Goal: Complete application form

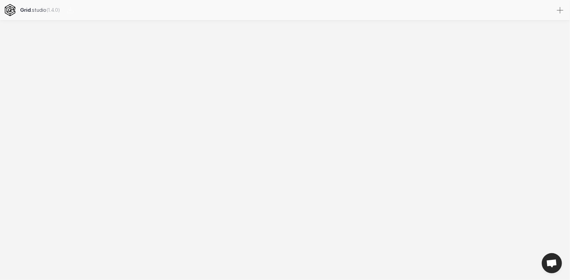
select select
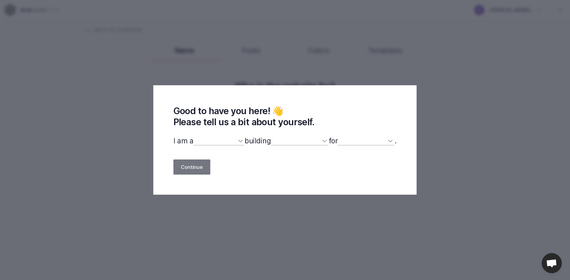
drag, startPoint x: 473, startPoint y: 120, endPoint x: 469, endPoint y: 122, distance: 4.8
click at [473, 121] on div "Good to have you here! 👋 Please tell us a bit about yourself. I am a designer d…" at bounding box center [285, 140] width 570 height 280
click at [344, 139] on select "myself our company a client a friend clients my dog (other)" at bounding box center [366, 140] width 57 height 9
select select "client"
click at [342, 137] on select "myself our company a client a friend clients my dog (other)" at bounding box center [366, 140] width 57 height 9
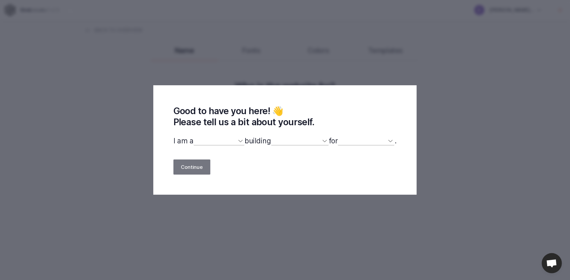
select select
click at [277, 145] on select "a website(s) a portfolio a webshop(s) experiments something else" at bounding box center [300, 140] width 58 height 9
select select "portfolio"
click at [271, 137] on select "a website(s) a portfolio a webshop(s) experiments something else" at bounding box center [300, 140] width 58 height 9
click at [194, 141] on select "designer developer marketer entrepreneur maker person" at bounding box center [218, 140] width 51 height 9
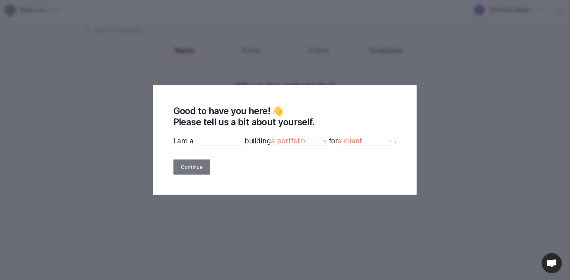
select select "other"
click at [193, 137] on select "designer developer marketer entrepreneur maker person" at bounding box center [218, 140] width 51 height 9
click at [198, 171] on button "Continue" at bounding box center [191, 166] width 37 height 15
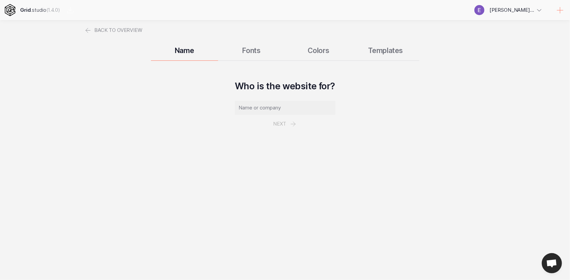
click at [45, 13] on div "Grid .studio (1.4.0)" at bounding box center [40, 10] width 40 height 20
click at [30, 11] on strong "Grid" at bounding box center [25, 10] width 10 height 6
click at [11, 8] on icon at bounding box center [10, 10] width 12 height 12
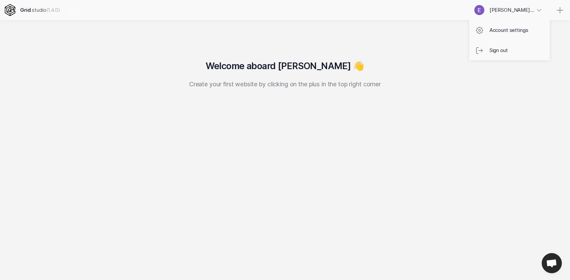
click at [538, 11] on icon at bounding box center [539, 10] width 8 height 8
click at [556, 10] on icon at bounding box center [560, 10] width 8 height 8
